Goal: Task Accomplishment & Management: Manage account settings

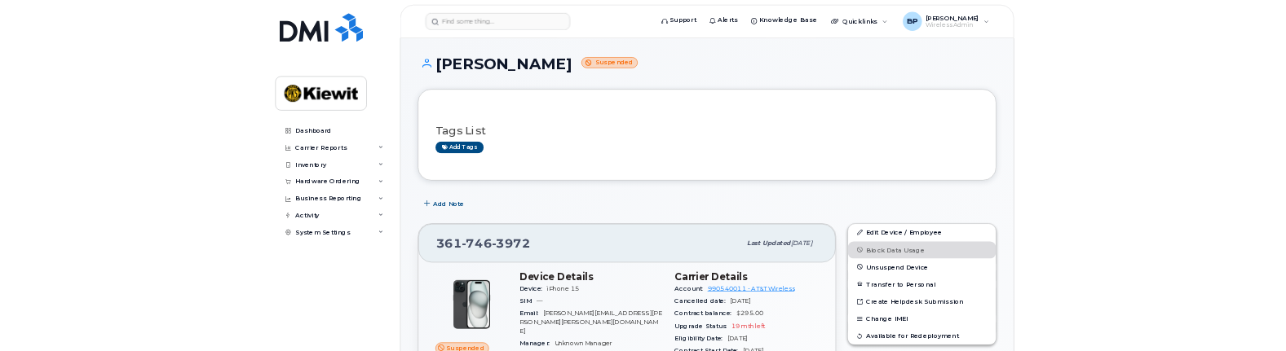
scroll to position [245, 0]
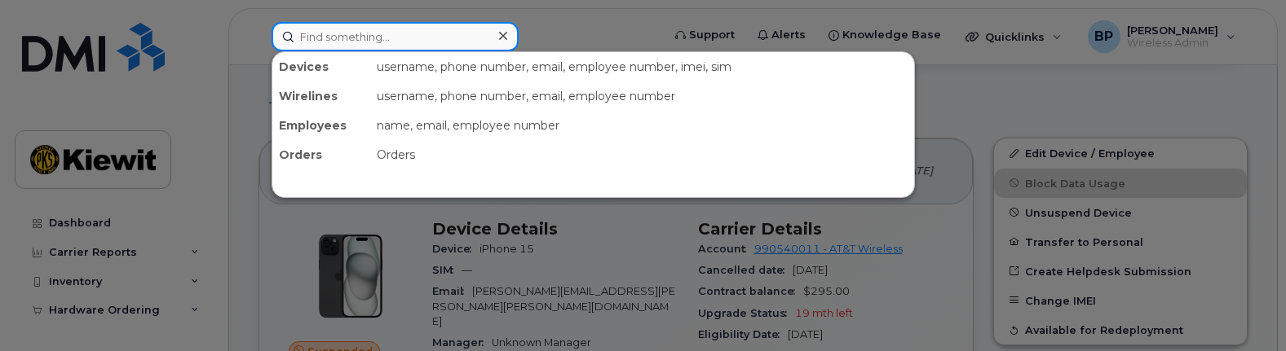
click at [408, 40] on input at bounding box center [394, 36] width 247 height 29
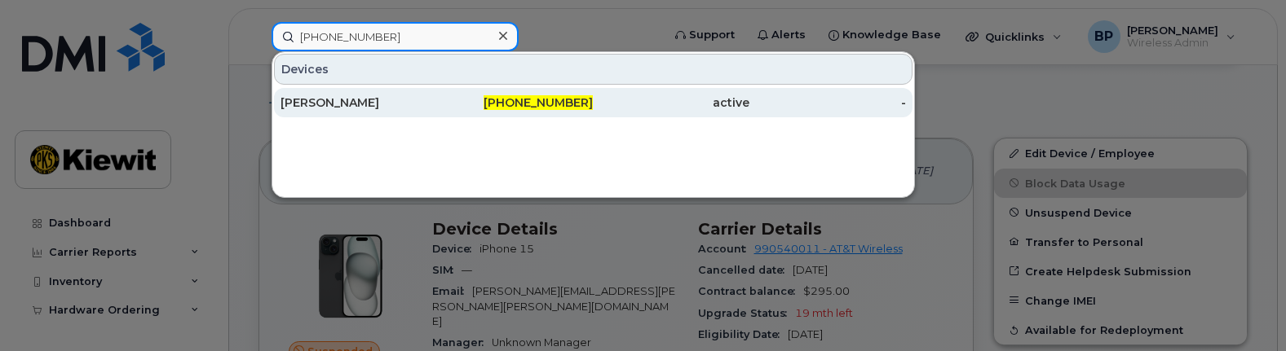
type input "[PHONE_NUMBER]"
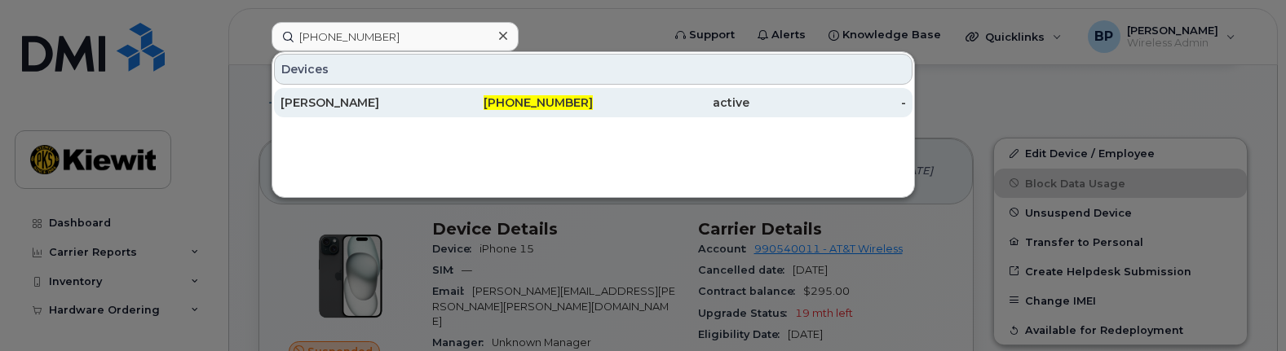
click at [320, 101] on div "[PERSON_NAME]" at bounding box center [358, 103] width 157 height 16
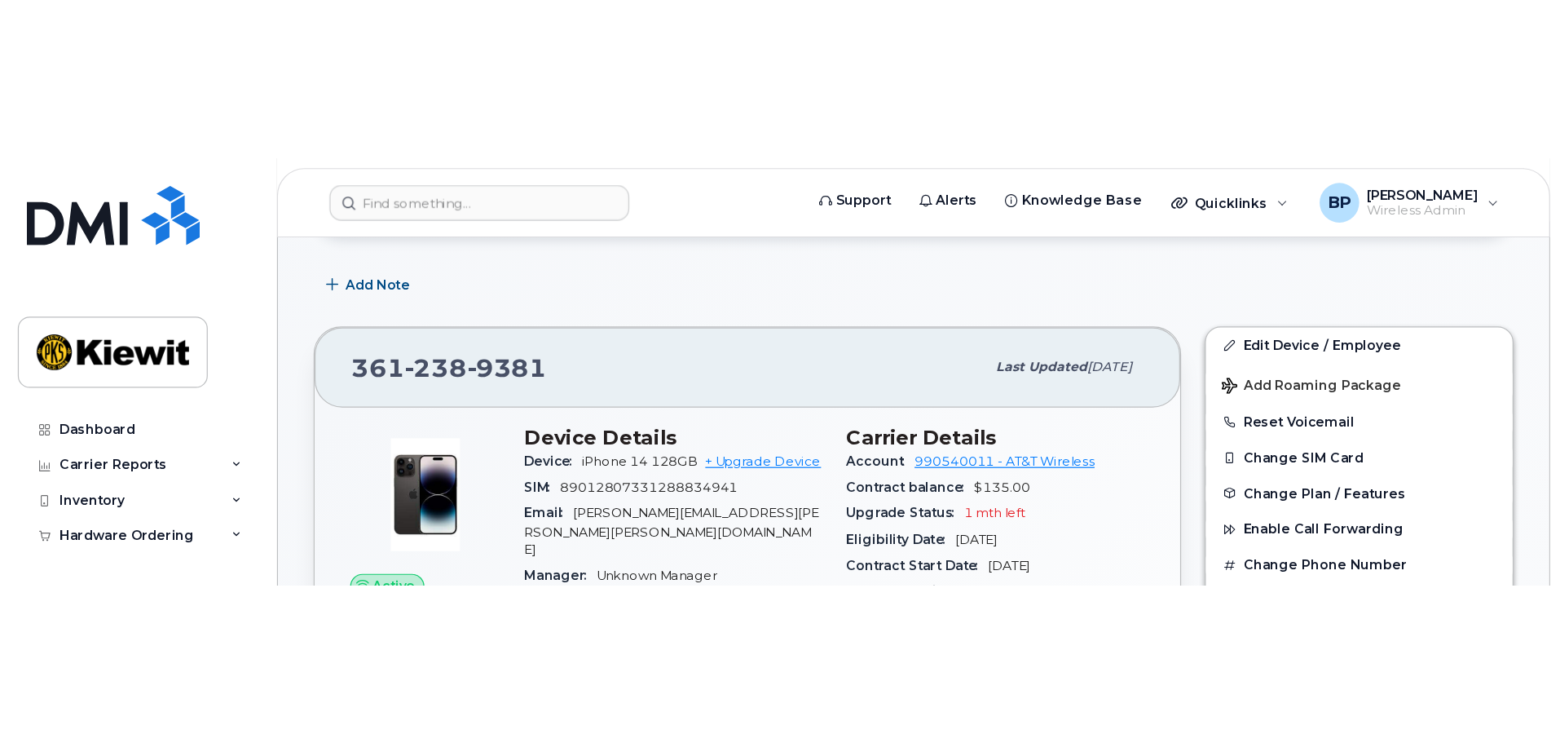
scroll to position [245, 0]
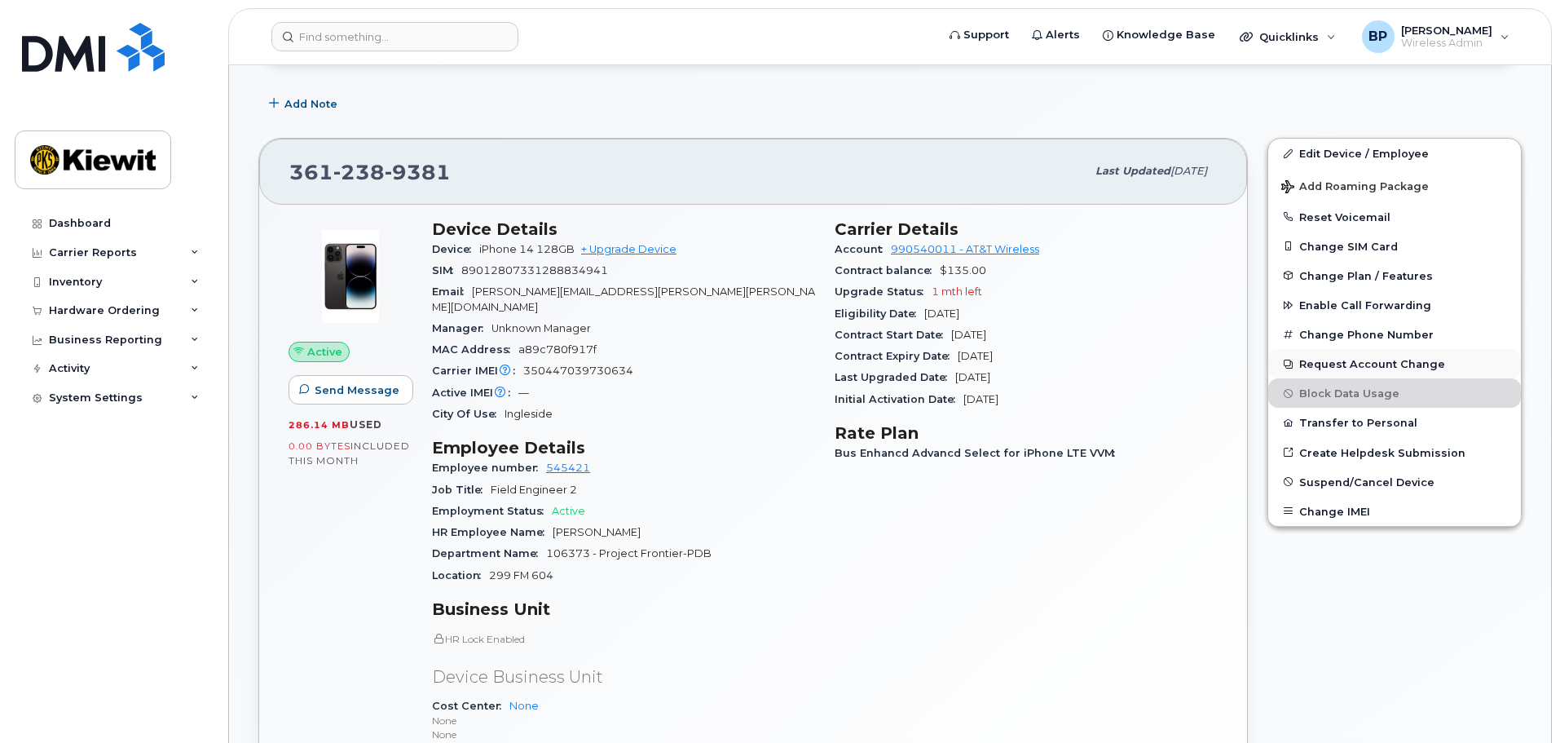
click at [1285, 351] on button "Request Account Change" at bounding box center [1395, 363] width 253 height 29
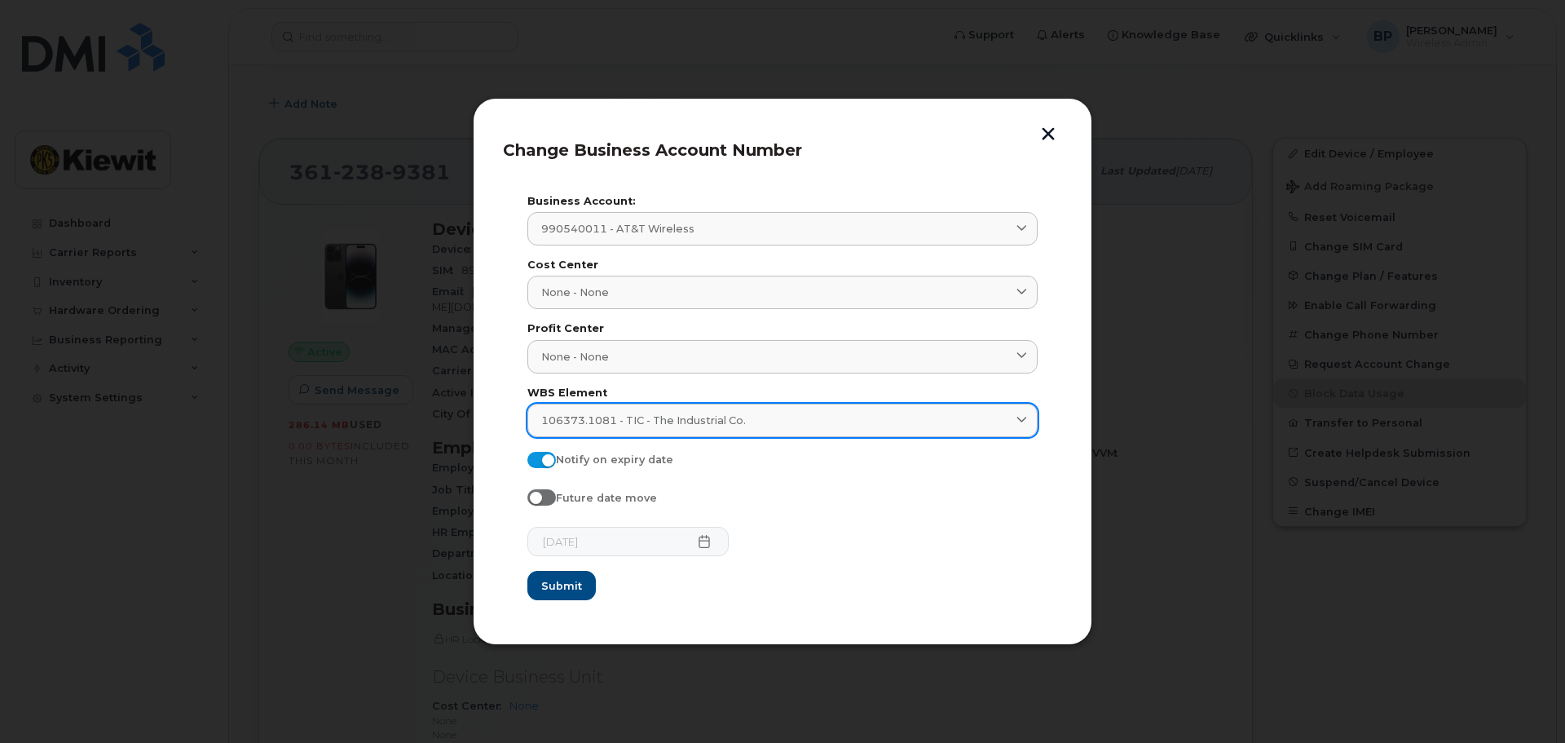
click at [1017, 351] on icon at bounding box center [1022, 420] width 11 height 11
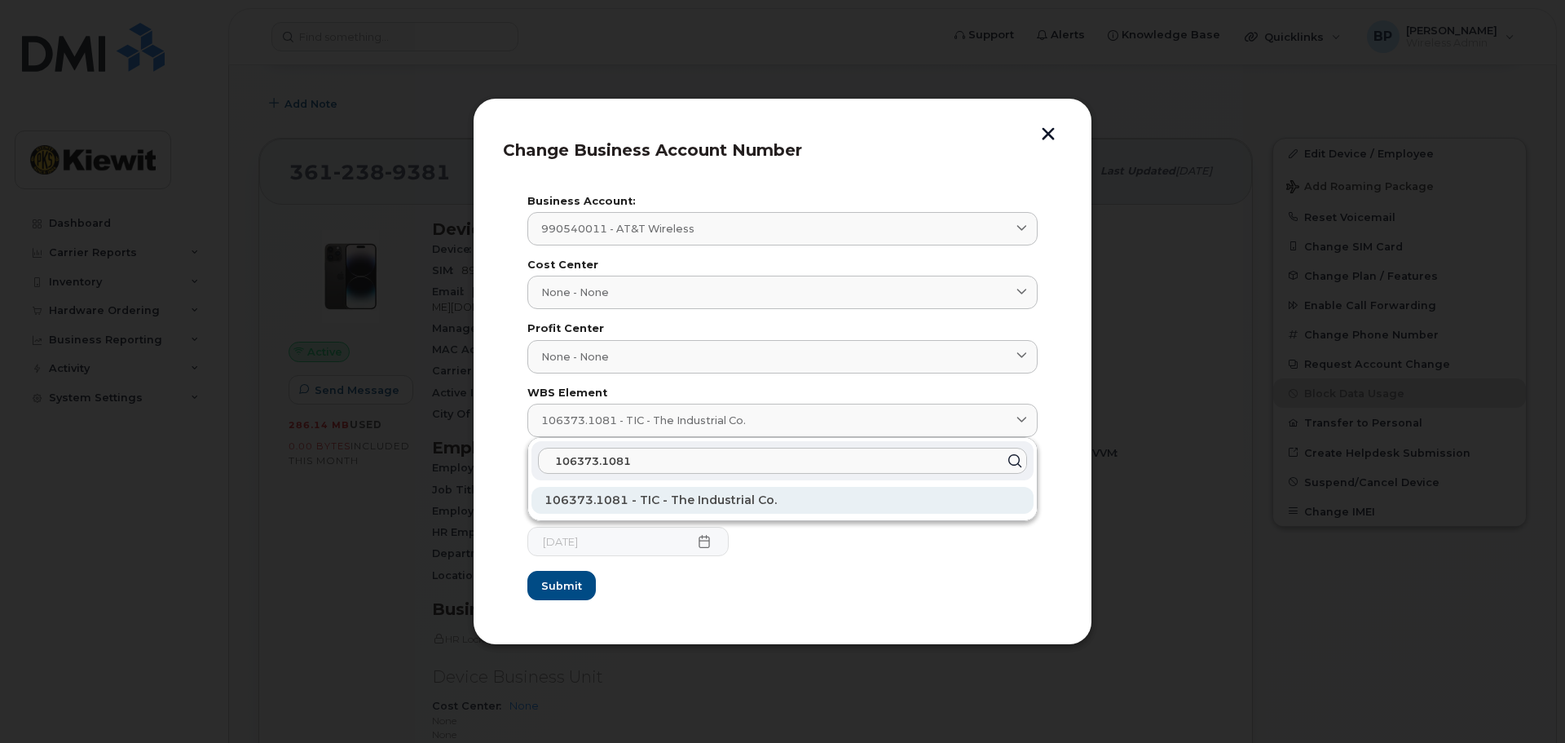
type input "106373.1081"
click at [720, 351] on span "106373.1081 - TIC - The Industrial Co." at bounding box center [661, 499] width 232 height 15
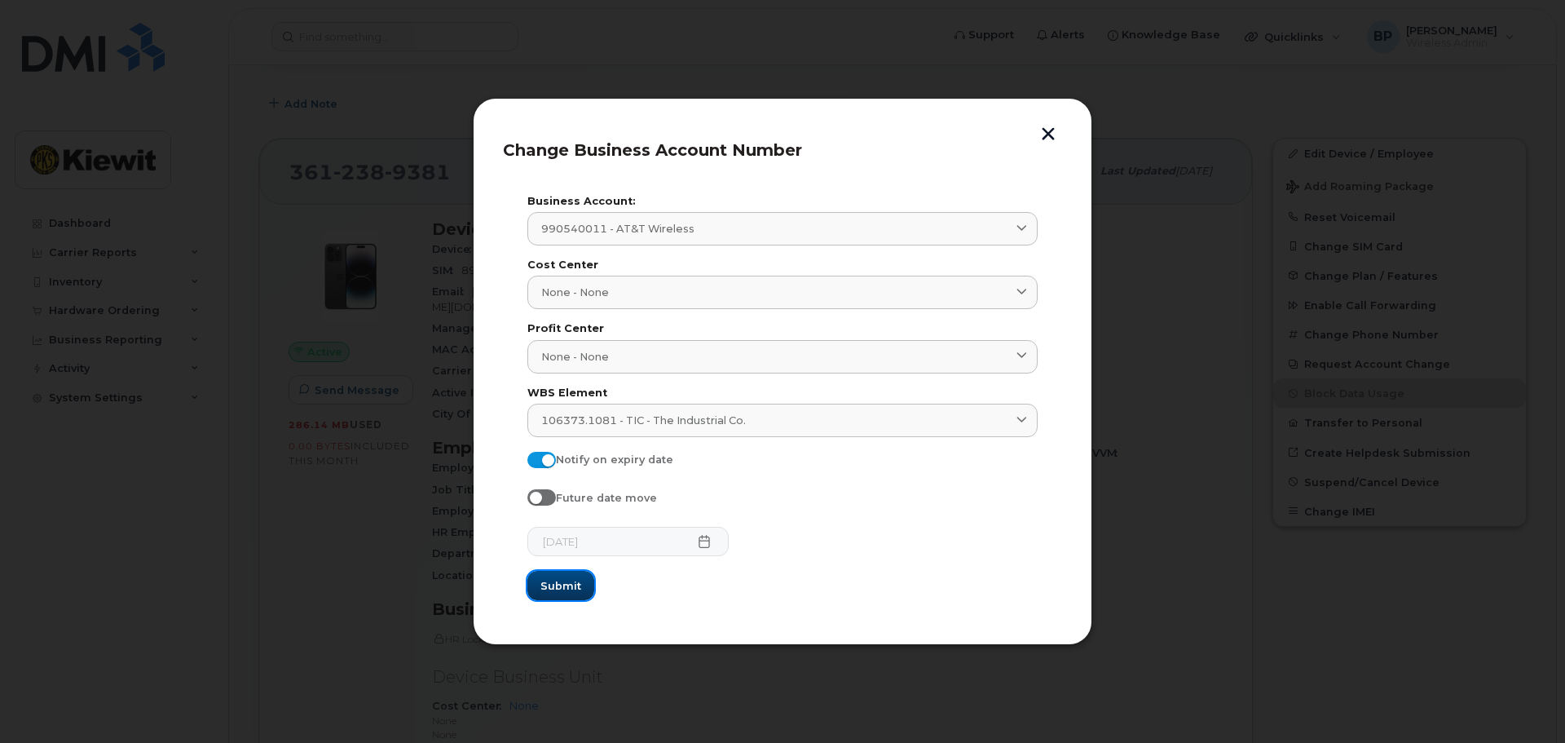
click at [546, 351] on span "Submit" at bounding box center [561, 585] width 41 height 15
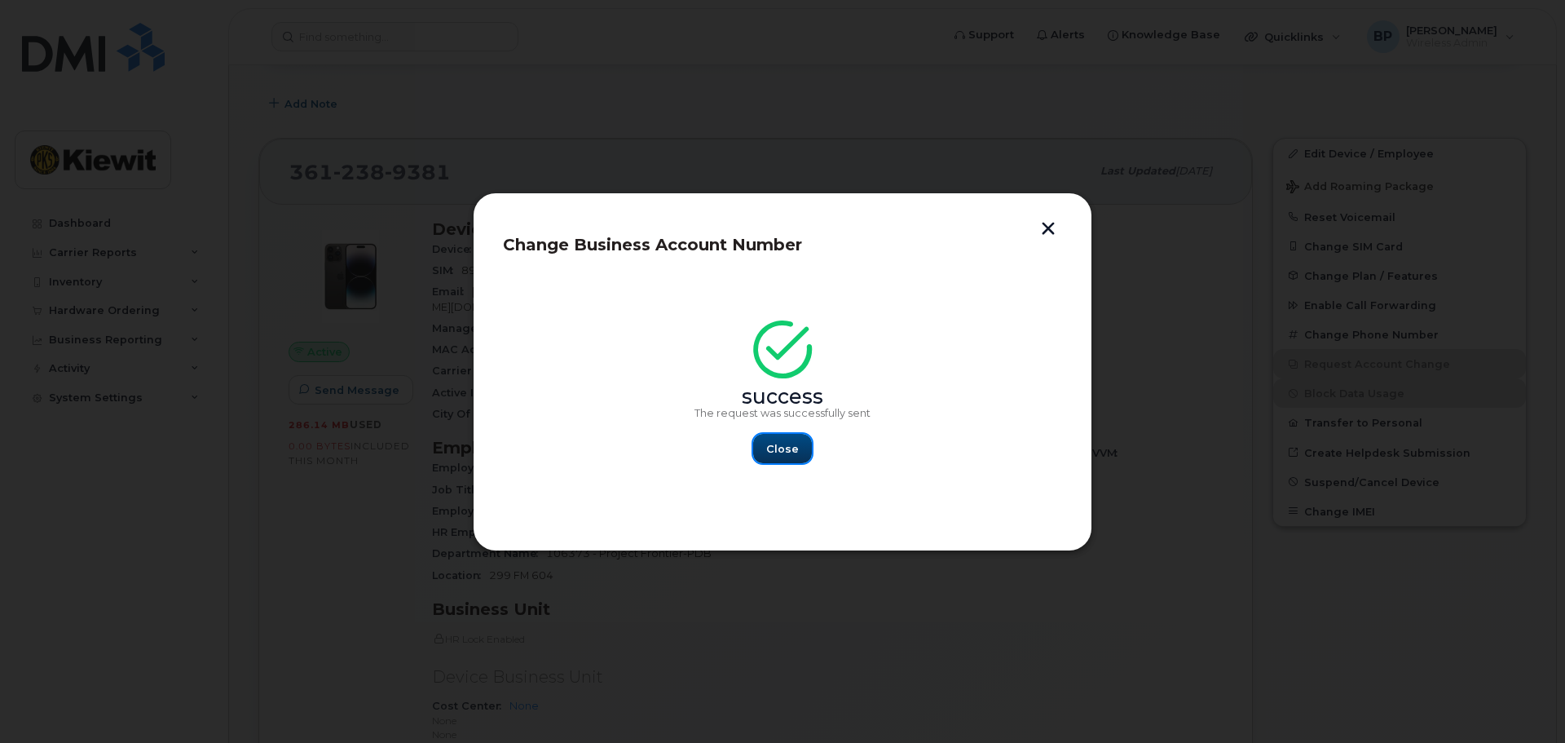
click at [789, 351] on span "Close" at bounding box center [782, 448] width 33 height 15
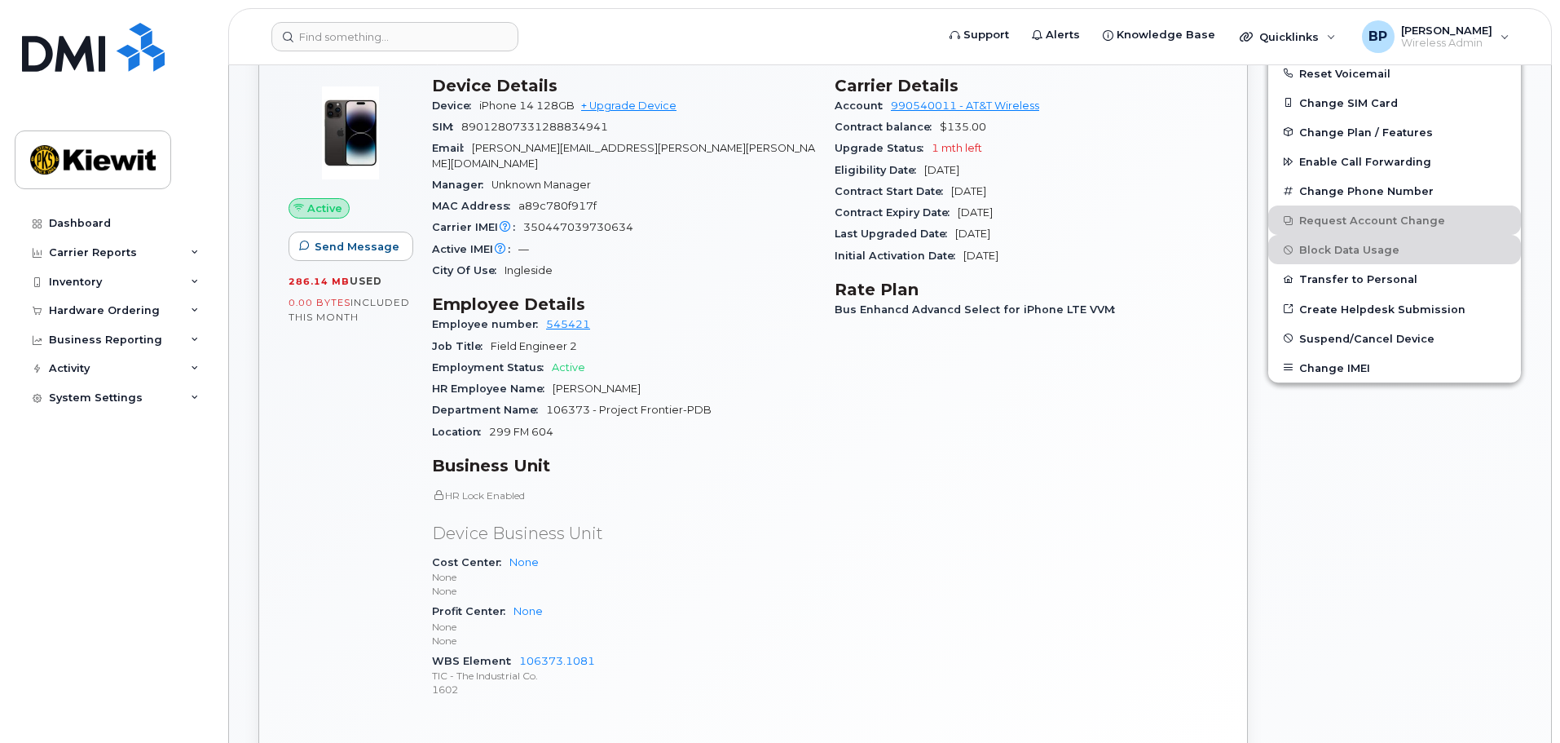
scroll to position [408, 0]
